Goal: Check status: Check status

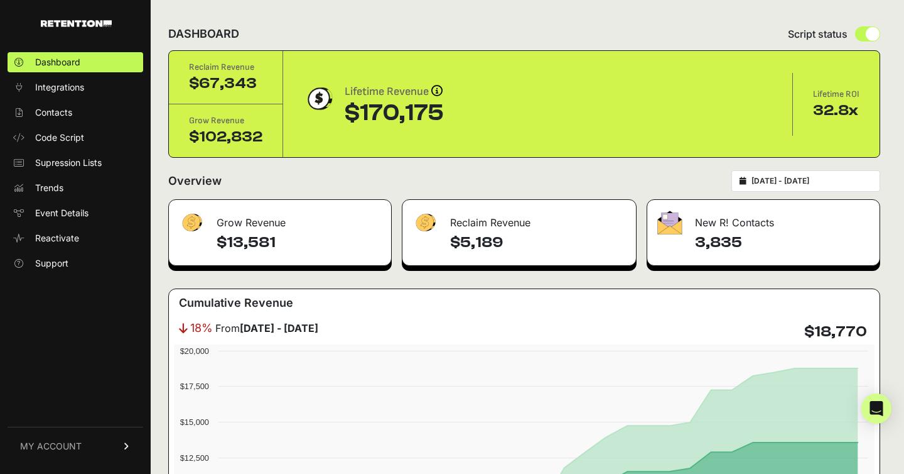
type input "[DATE]"
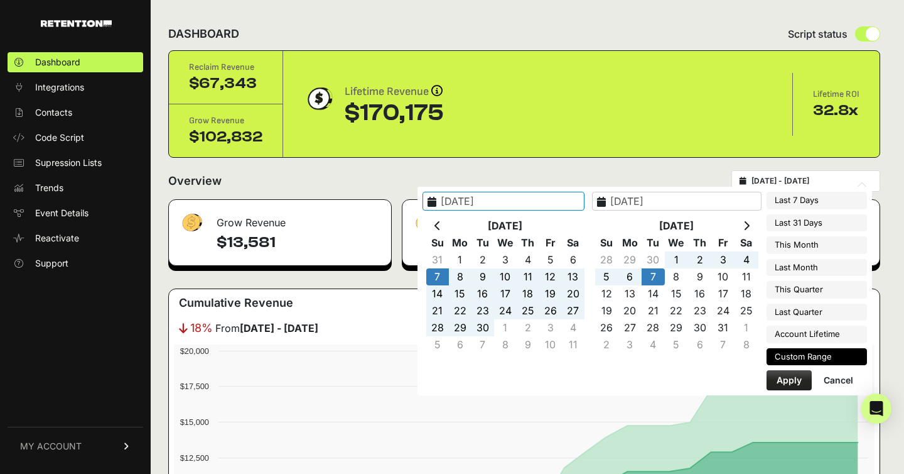
click at [815, 177] on input "[DATE] - [DATE]" at bounding box center [812, 181] width 121 height 10
type input "[DATE]"
type input "2025-10-06"
type input "2025-09-07"
type input "2025-10-07"
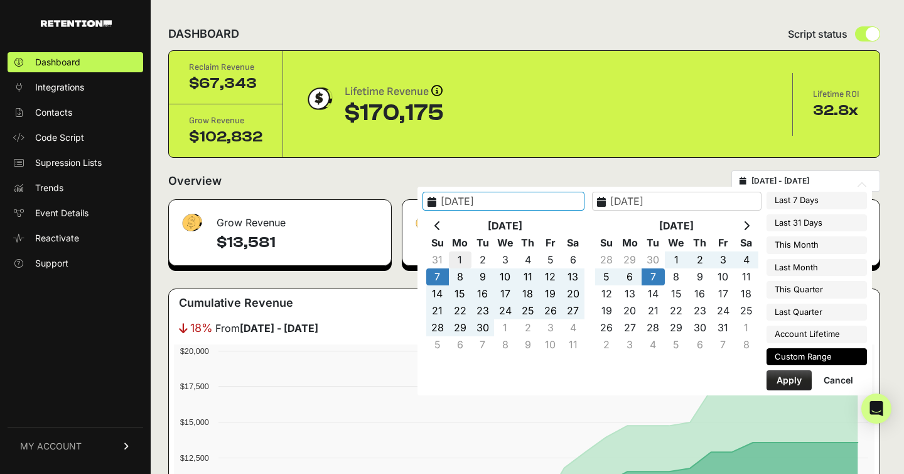
type input "2025-09-01"
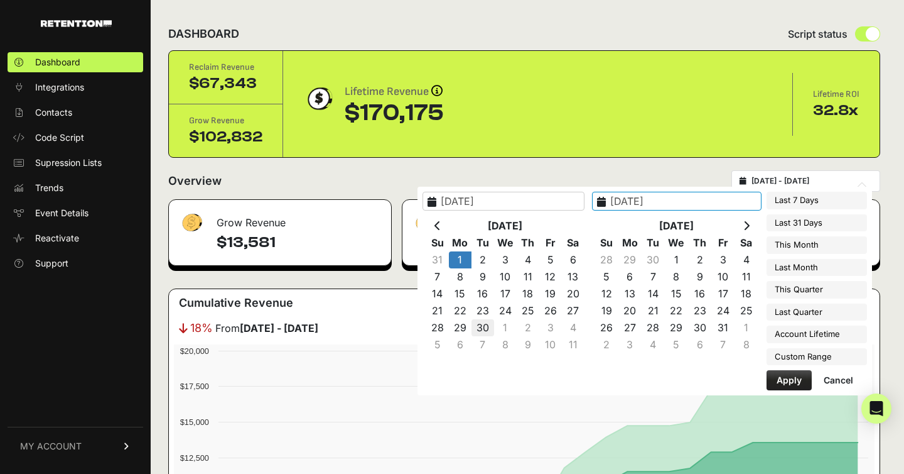
type input "2025-09-30"
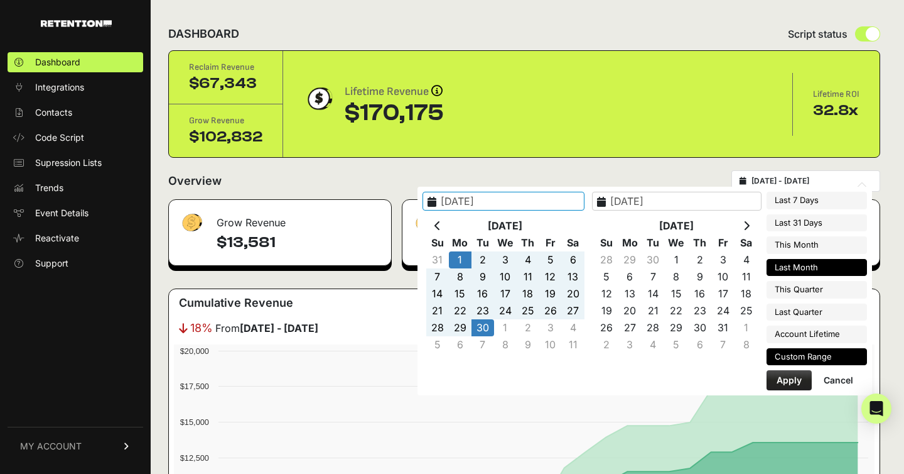
type input "2025-09-01"
click at [778, 379] on button "Apply" at bounding box center [789, 380] width 45 height 20
type input "[DATE] - [DATE]"
